Goal: Book appointment/travel/reservation

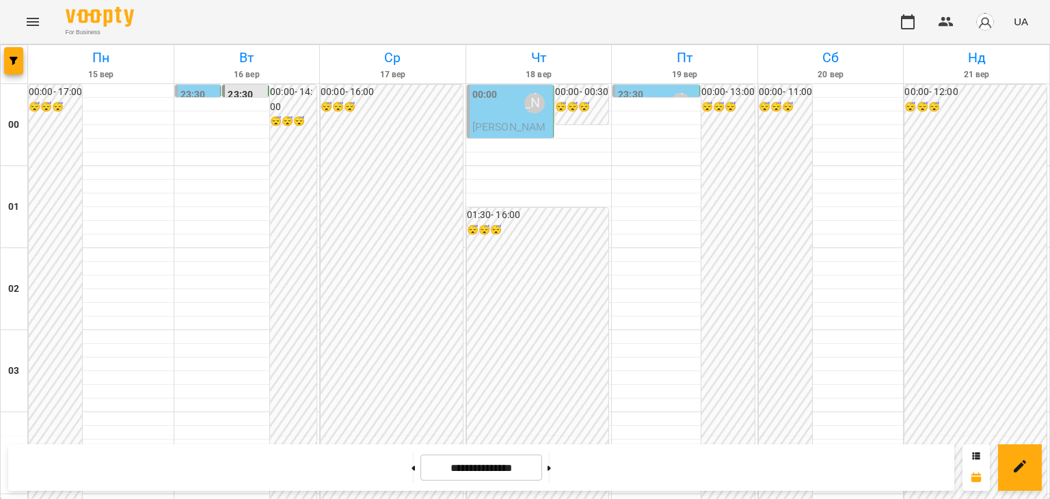
scroll to position [1342, 0]
click at [551, 466] on icon at bounding box center [549, 468] width 3 height 5
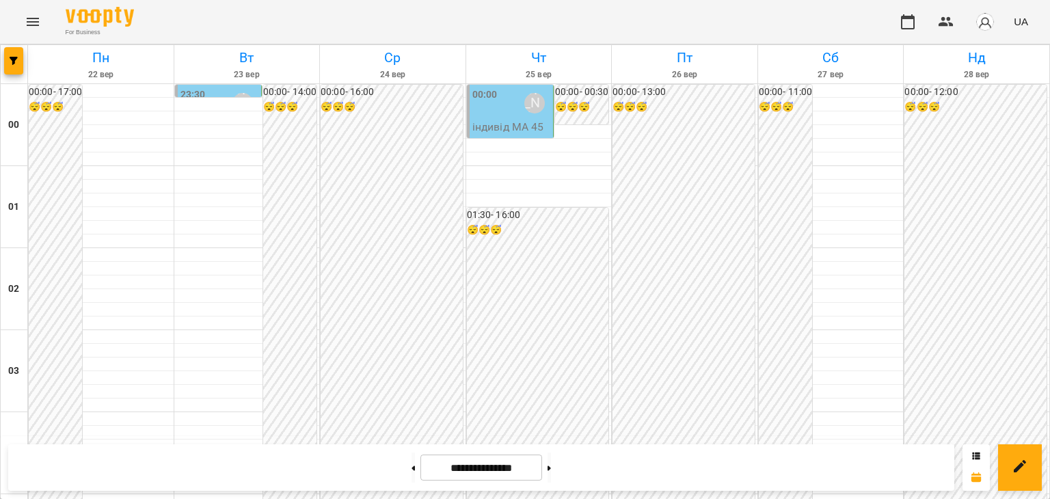
scroll to position [1274, 0]
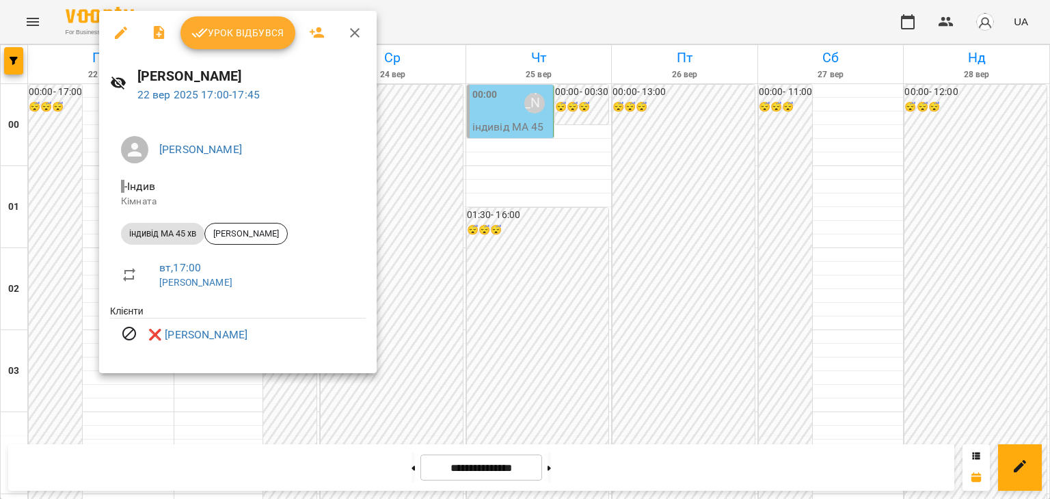
click at [427, 241] on div at bounding box center [525, 249] width 1050 height 499
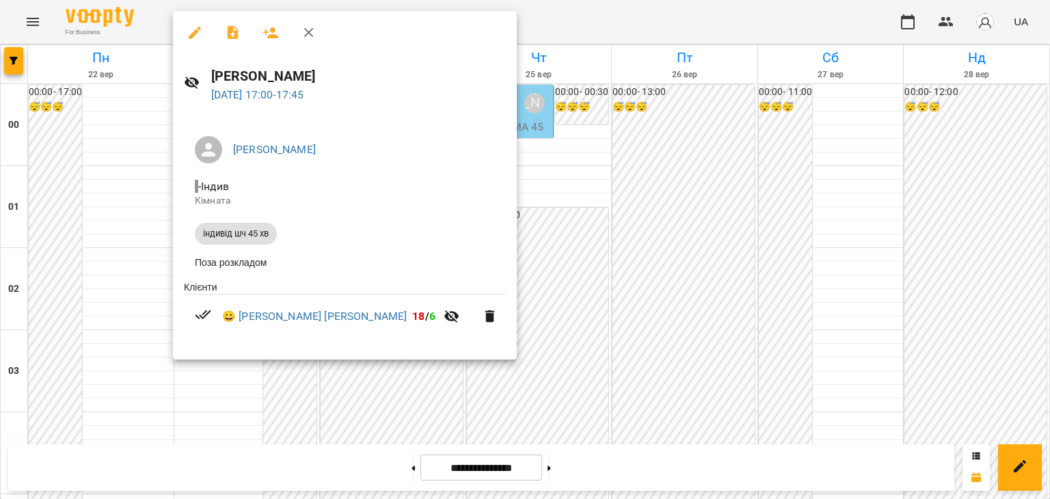
click at [527, 192] on div at bounding box center [525, 249] width 1050 height 499
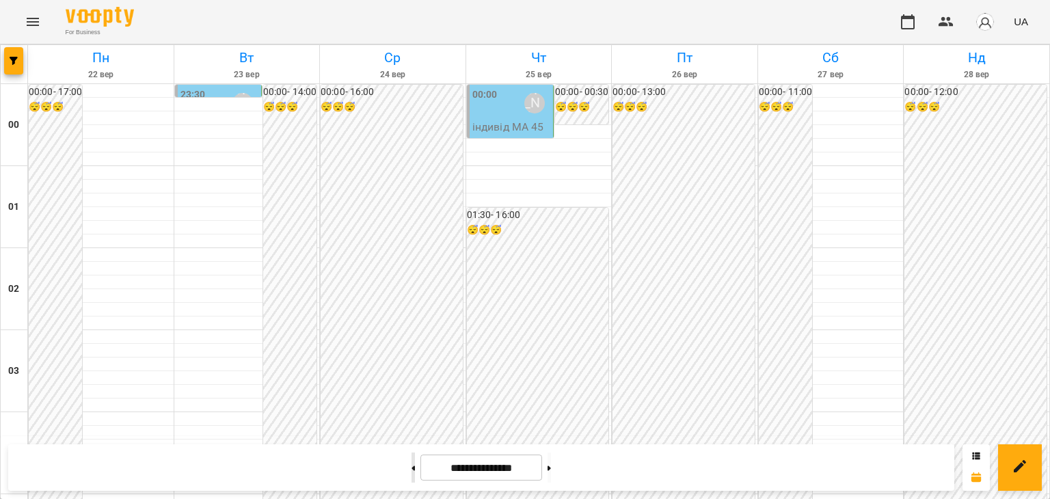
click at [412, 468] on icon at bounding box center [413, 468] width 3 height 5
type input "**********"
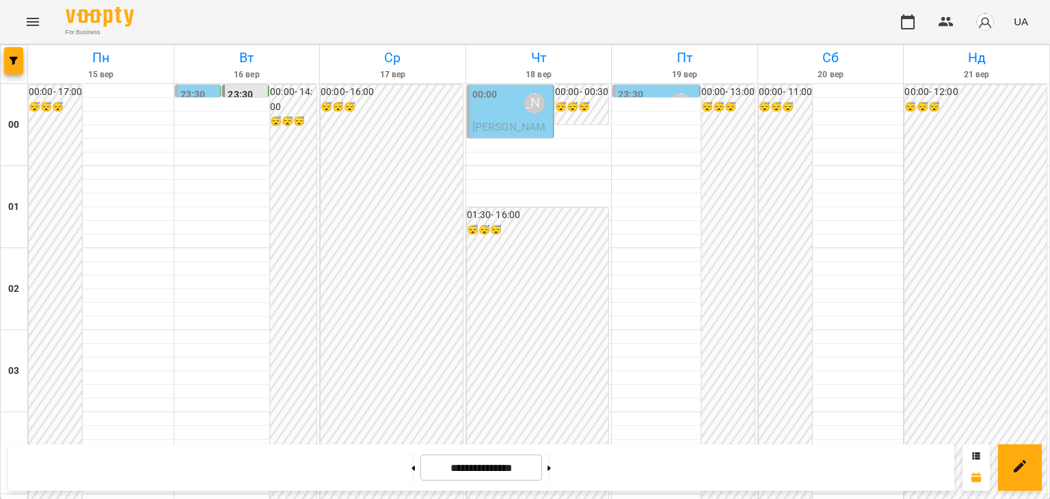
scroll to position [1342, 0]
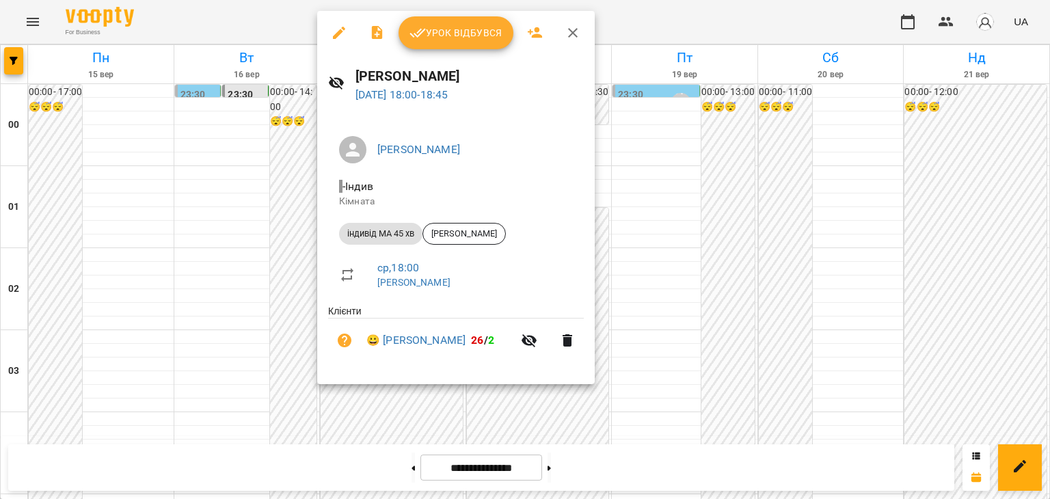
click at [148, 413] on div at bounding box center [525, 249] width 1050 height 499
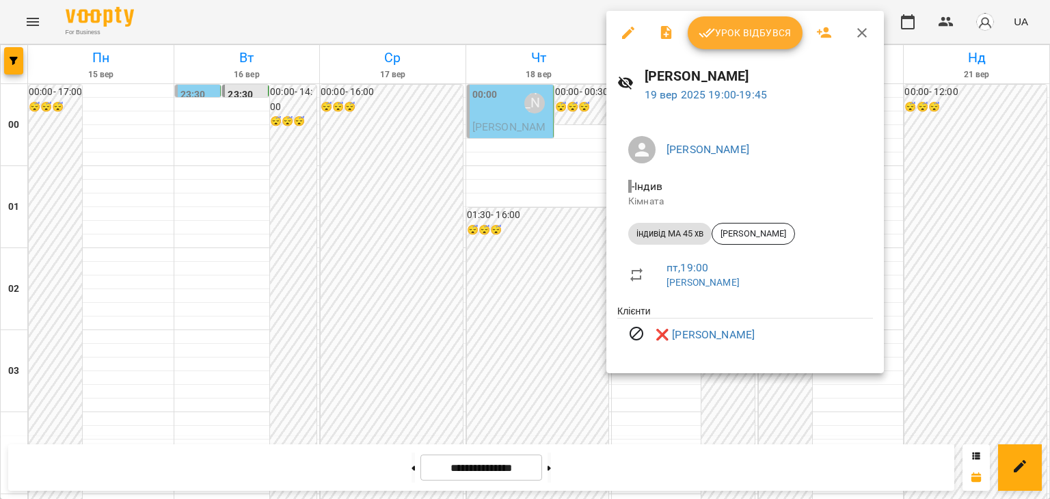
click at [498, 204] on div at bounding box center [525, 249] width 1050 height 499
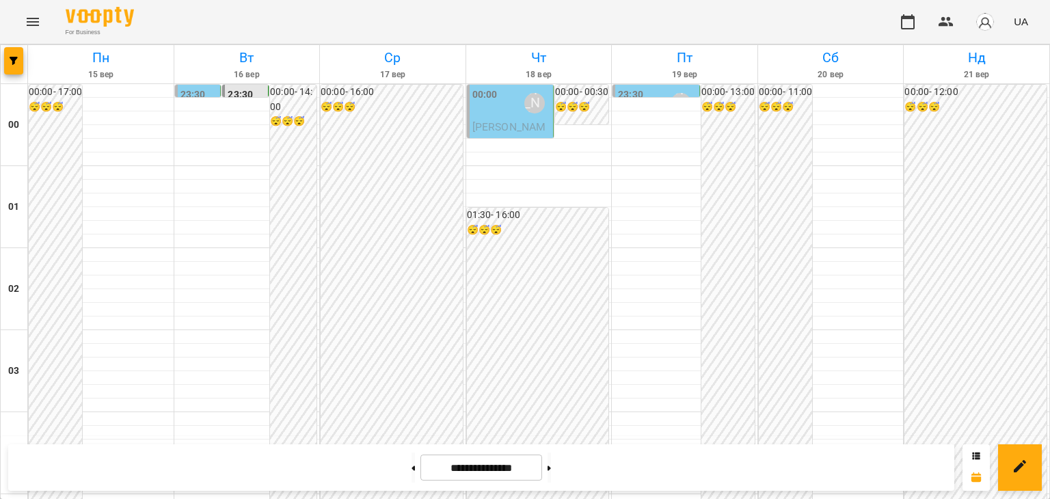
scroll to position [1615, 0]
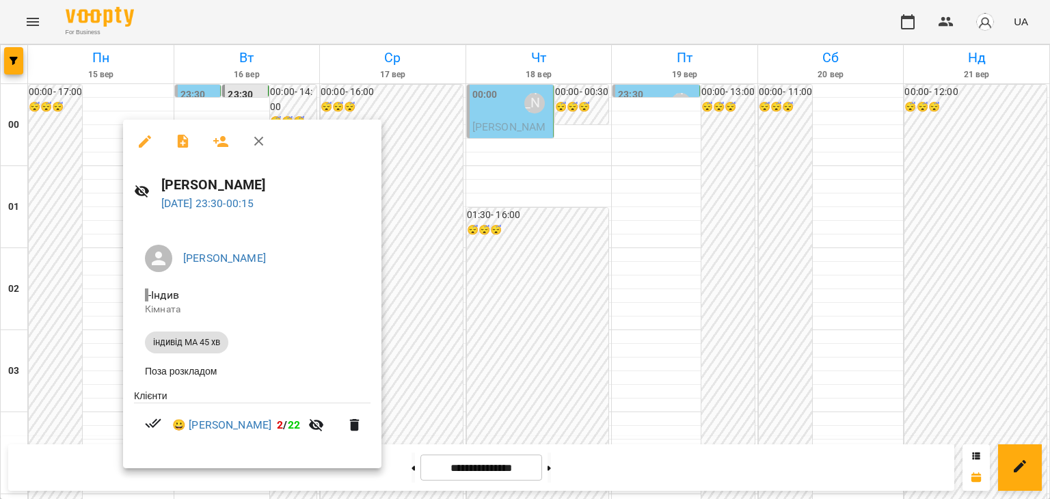
click at [512, 215] on div at bounding box center [525, 249] width 1050 height 499
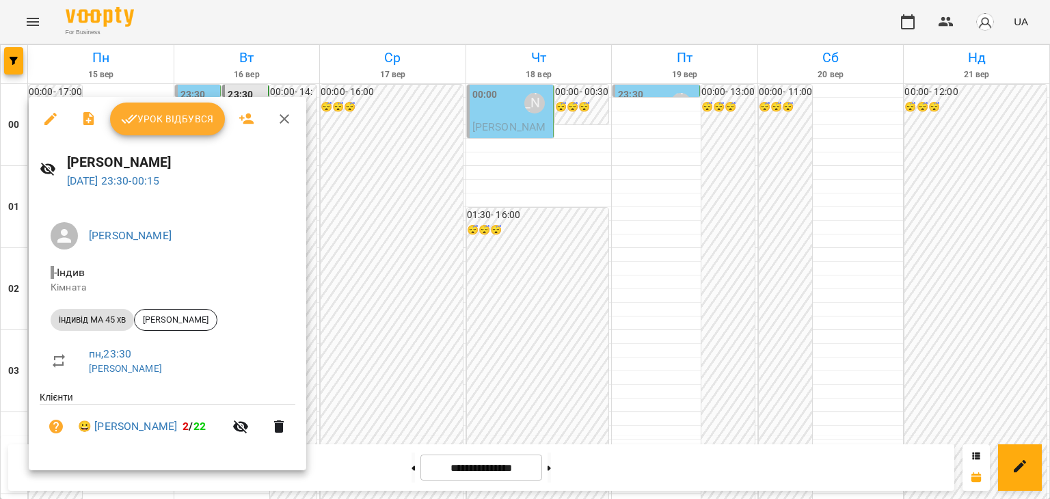
click at [511, 209] on div at bounding box center [525, 249] width 1050 height 499
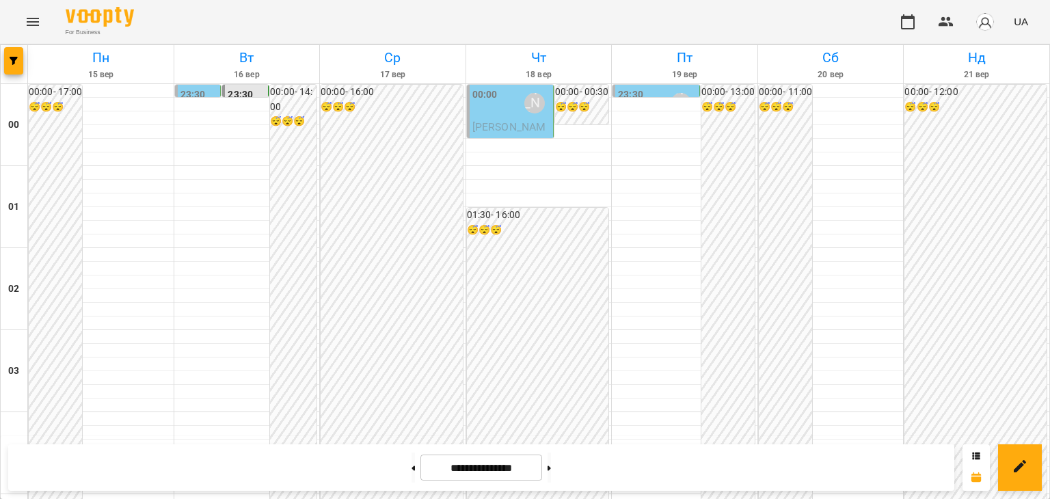
scroll to position [1410, 0]
